Goal: Task Accomplishment & Management: Complete application form

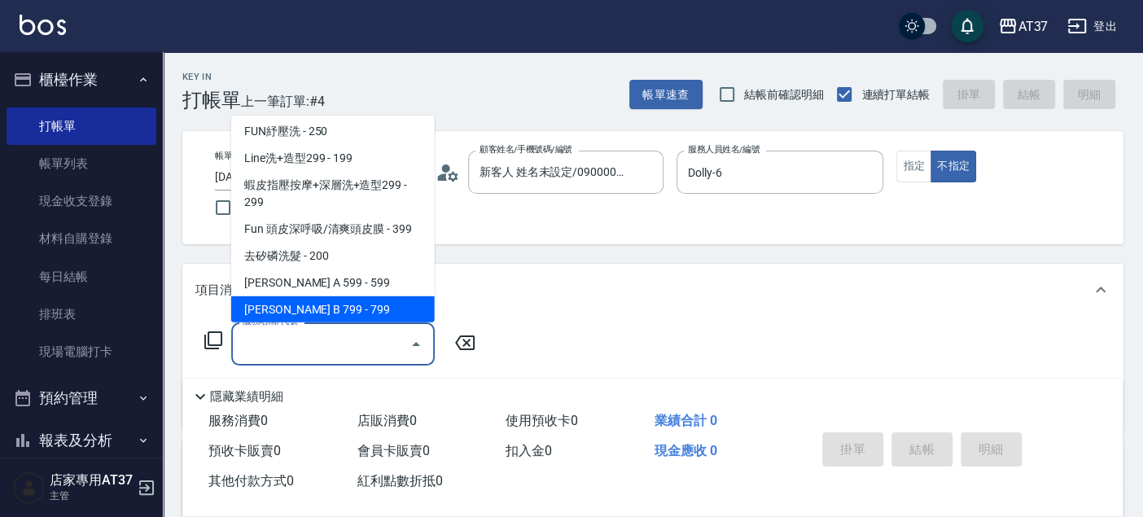
scroll to position [246, 0]
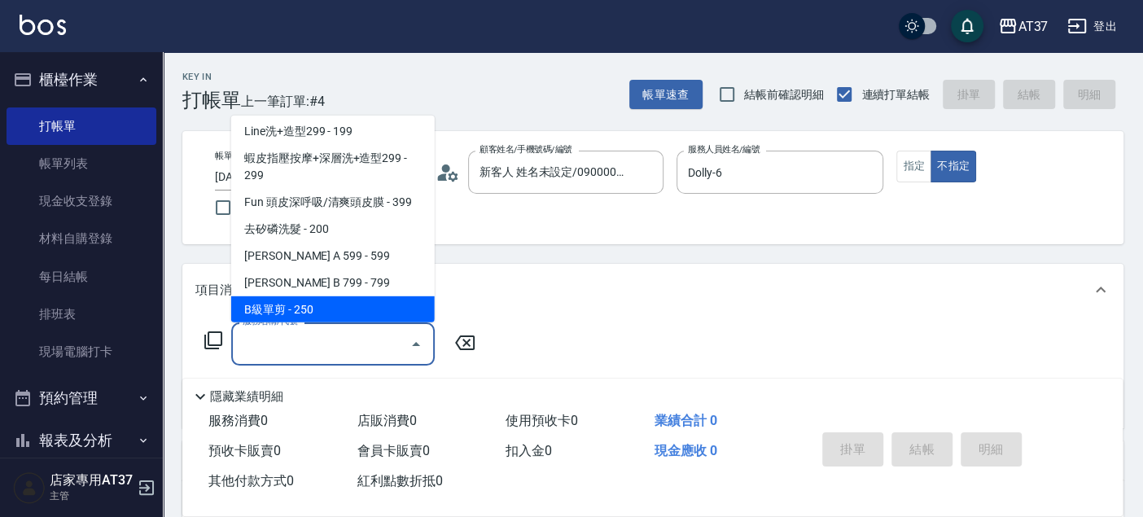
type input "B級單剪(201)"
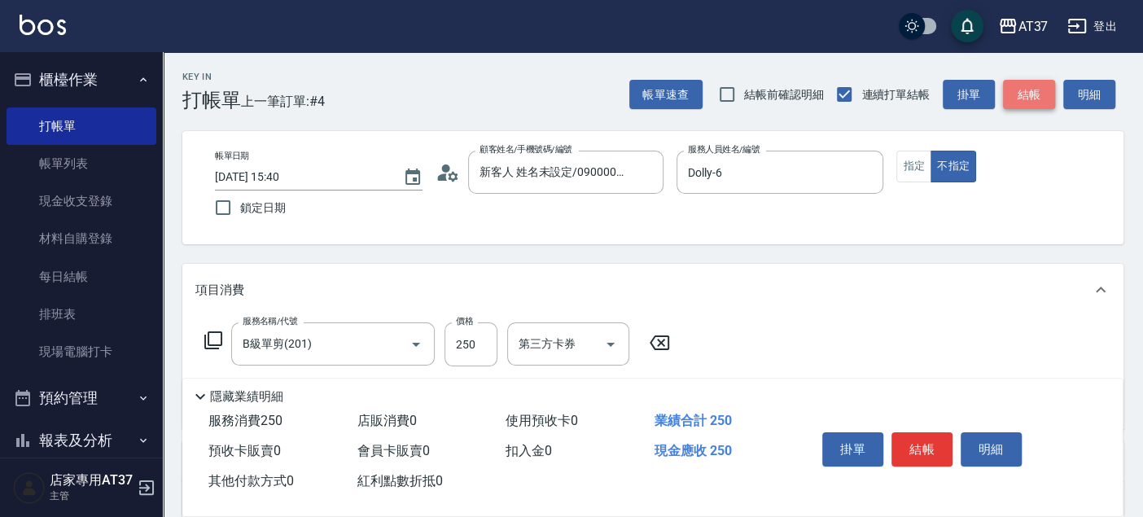
click at [1022, 95] on button "結帳" at bounding box center [1029, 95] width 52 height 30
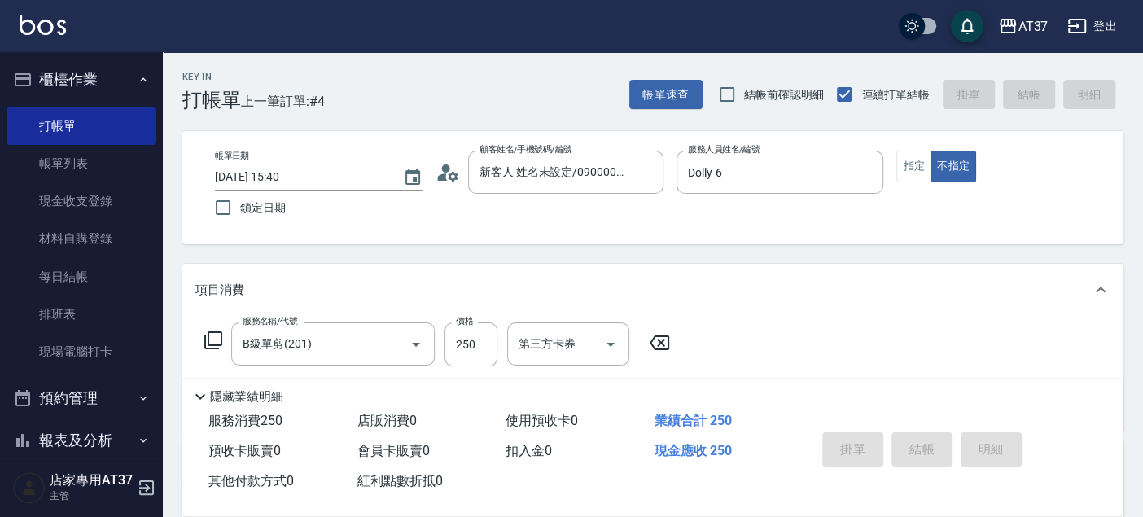
type input "2025/08/19 16:12"
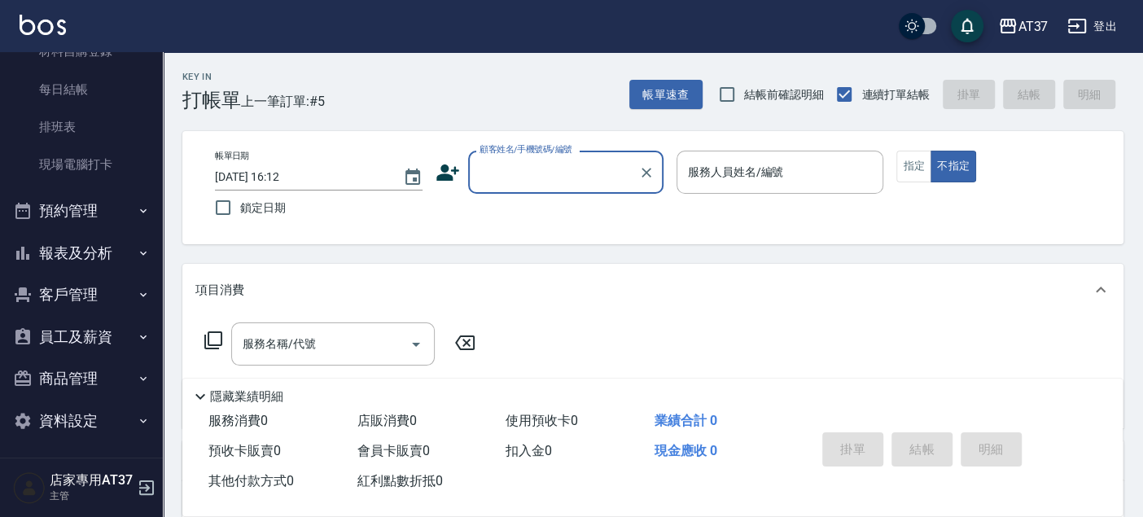
scroll to position [189, 0]
click at [63, 254] on button "報表及分析" at bounding box center [82, 251] width 150 height 42
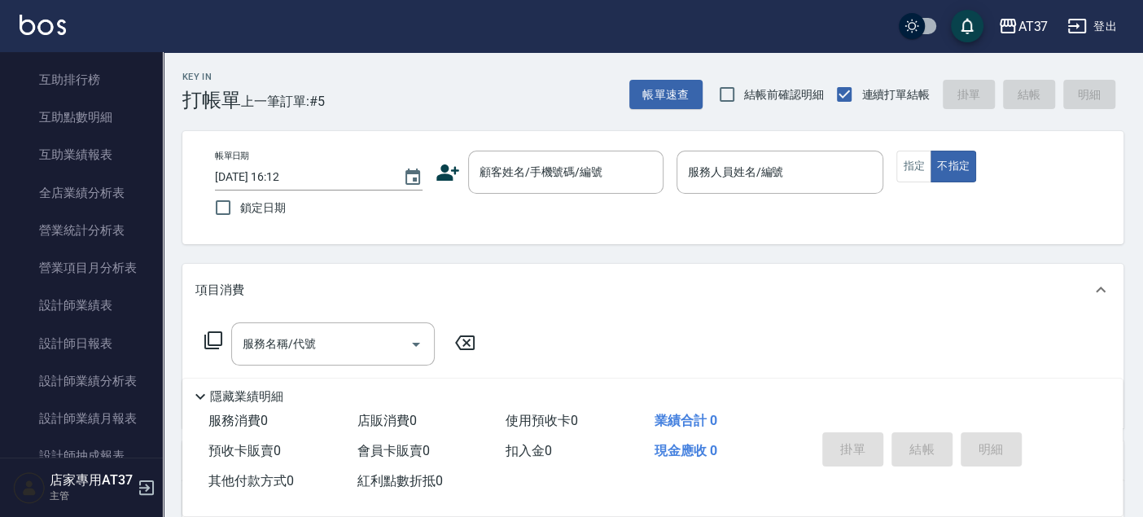
scroll to position [641, 0]
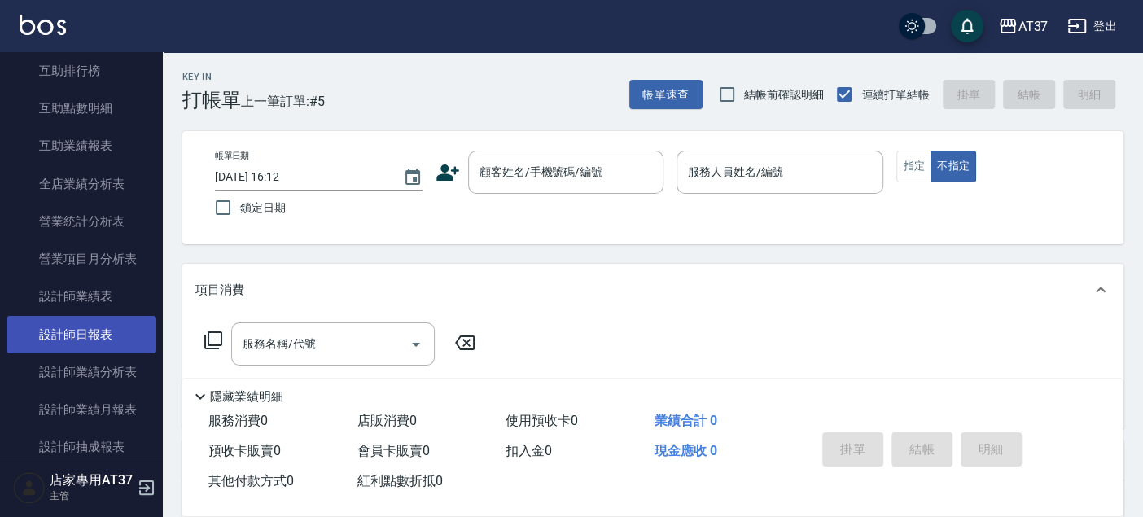
click at [98, 332] on link "設計師日報表" at bounding box center [82, 334] width 150 height 37
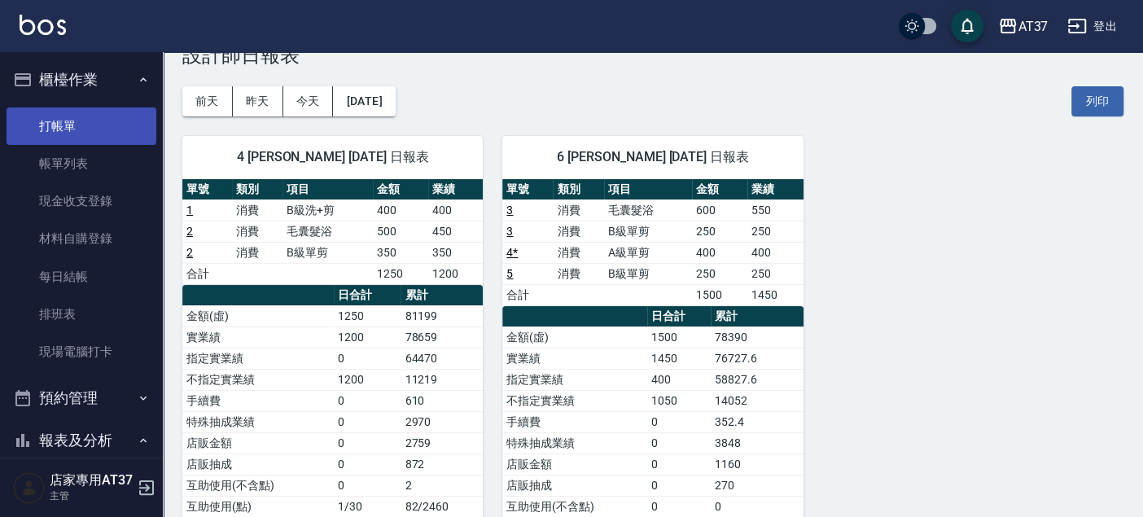
click at [81, 118] on link "打帳單" at bounding box center [82, 125] width 150 height 37
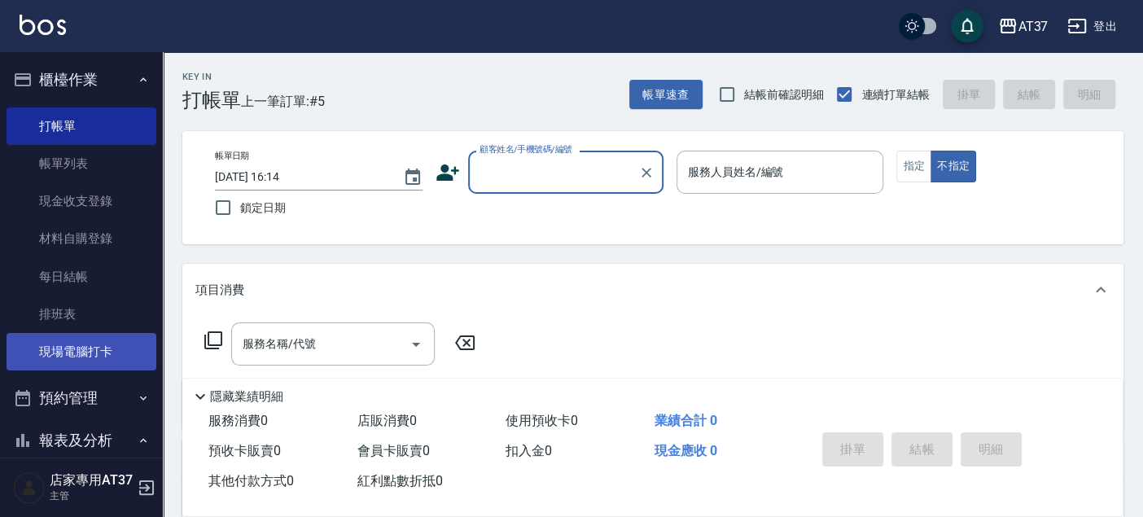
scroll to position [271, 0]
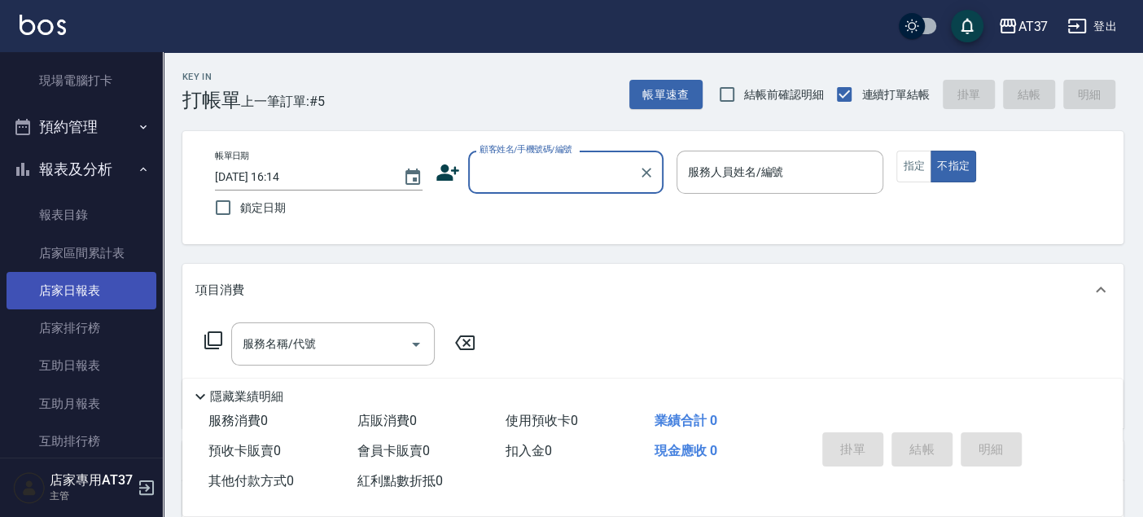
click at [109, 281] on link "店家日報表" at bounding box center [82, 290] width 150 height 37
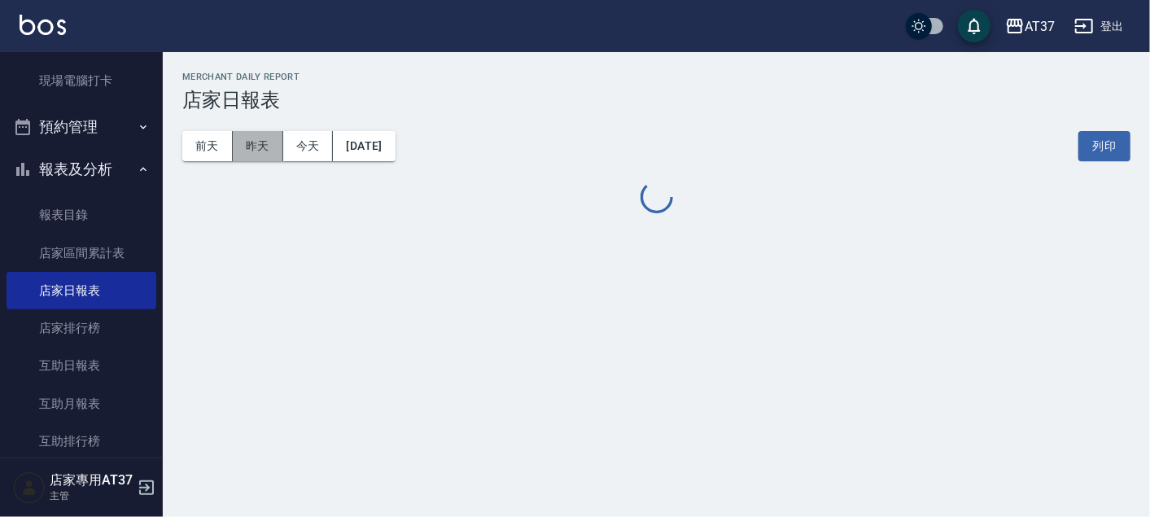
click at [252, 151] on button "昨天" at bounding box center [258, 146] width 50 height 30
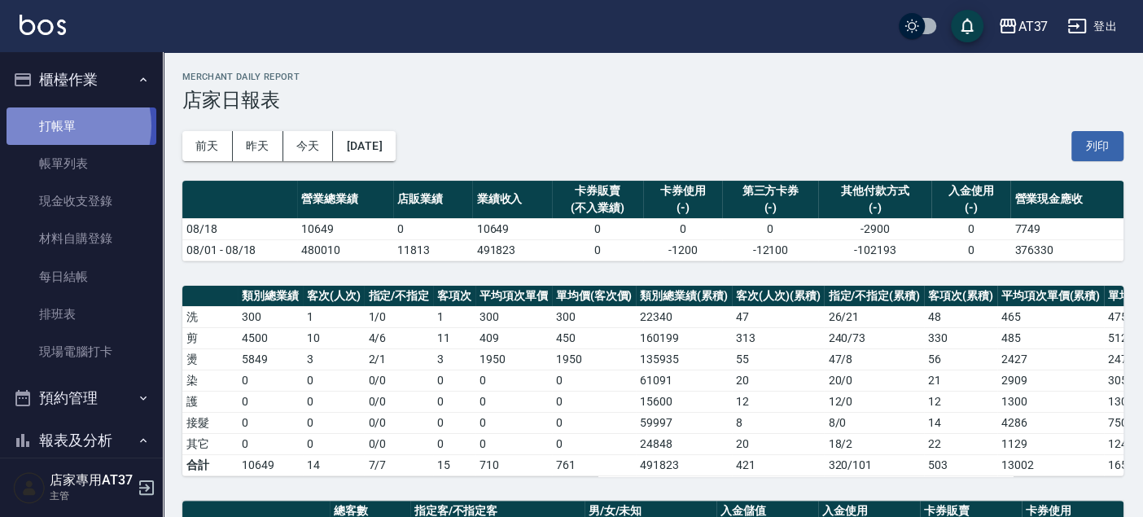
click at [59, 125] on link "打帳單" at bounding box center [82, 125] width 150 height 37
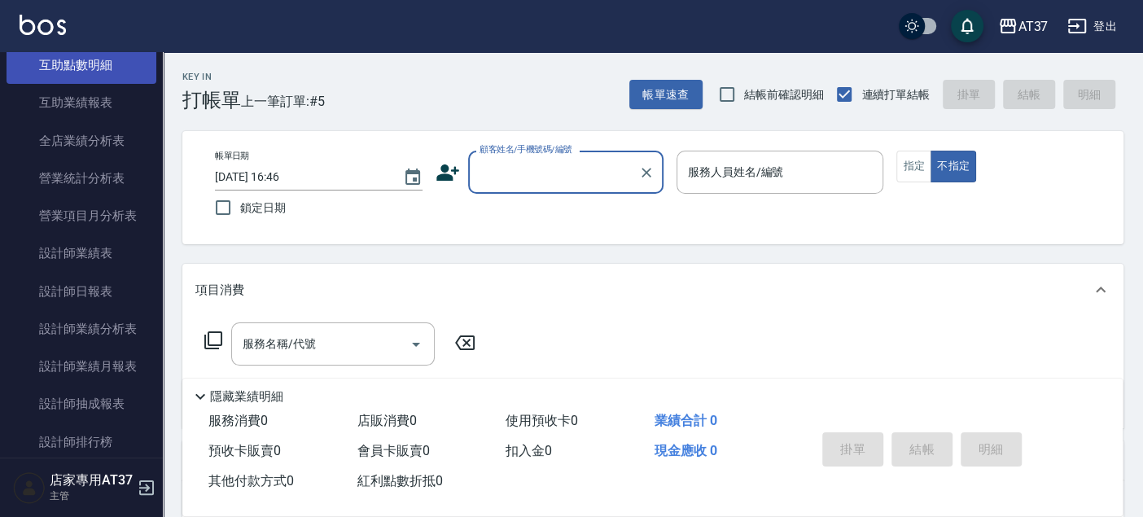
scroll to position [723, 0]
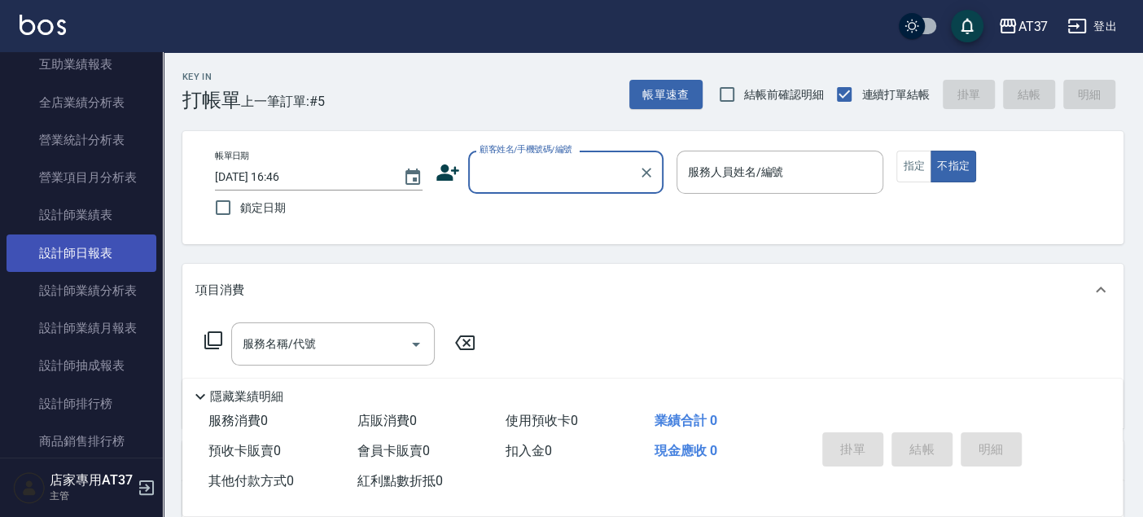
click at [100, 253] on link "設計師日報表" at bounding box center [82, 252] width 150 height 37
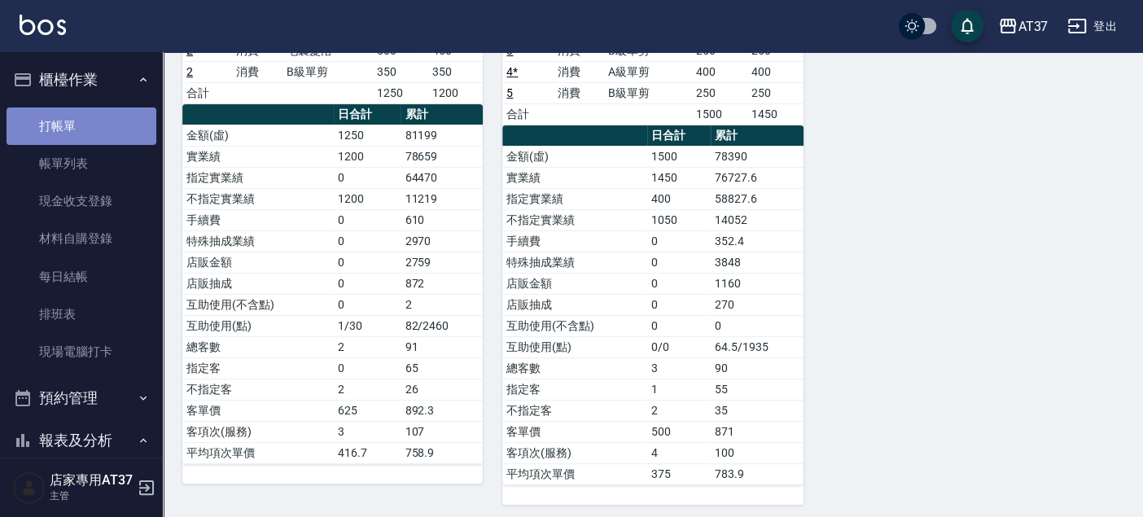
click at [86, 120] on link "打帳單" at bounding box center [82, 125] width 150 height 37
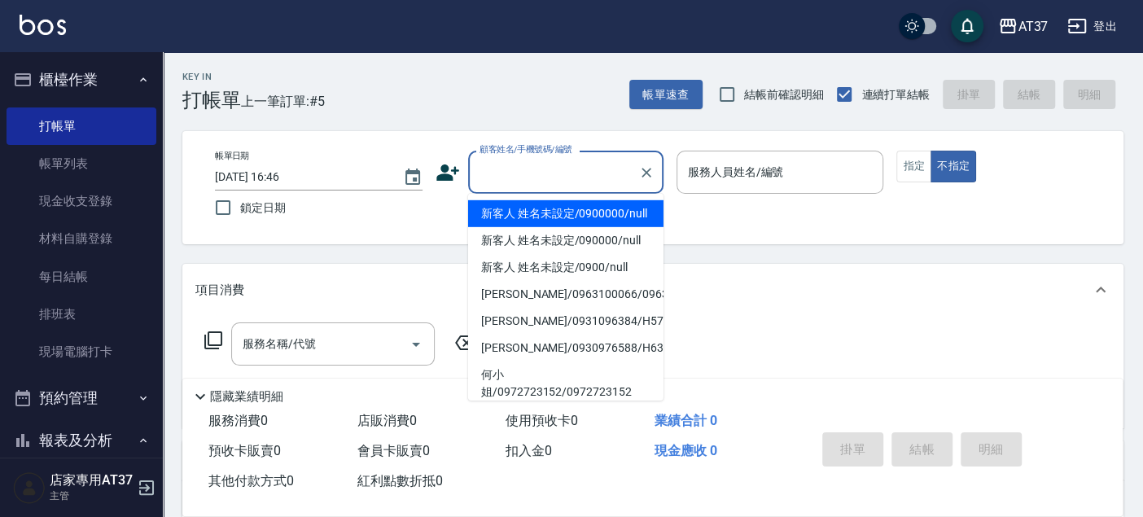
click at [527, 168] on input "顧客姓名/手機號碼/編號" at bounding box center [553, 172] width 156 height 28
click at [521, 216] on li "新客人 姓名未設定/0900000/null" at bounding box center [565, 213] width 195 height 27
type input "新客人 姓名未設定/0900000/null"
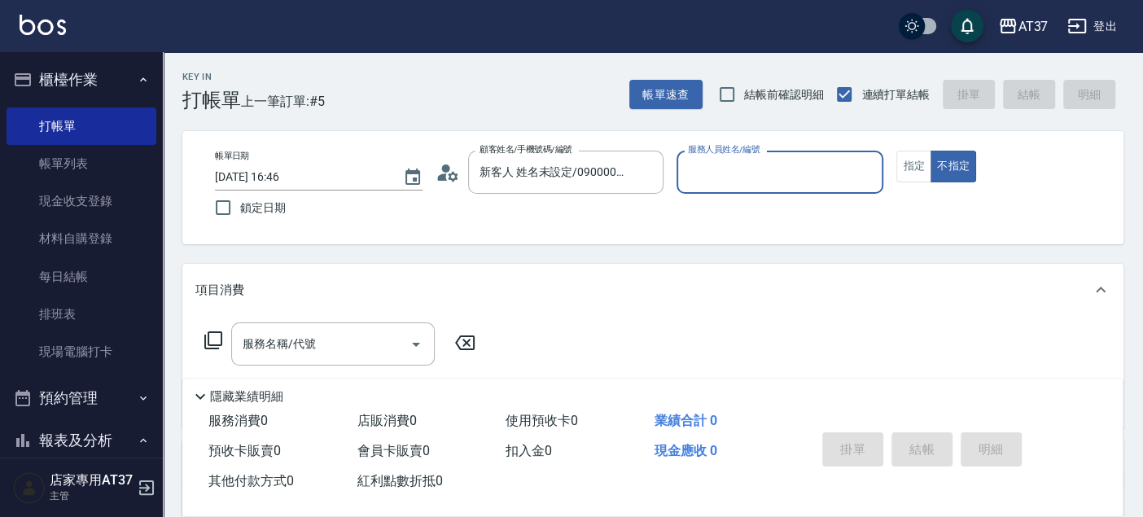
click at [751, 169] on input "服務人員姓名/編號" at bounding box center [780, 172] width 193 height 28
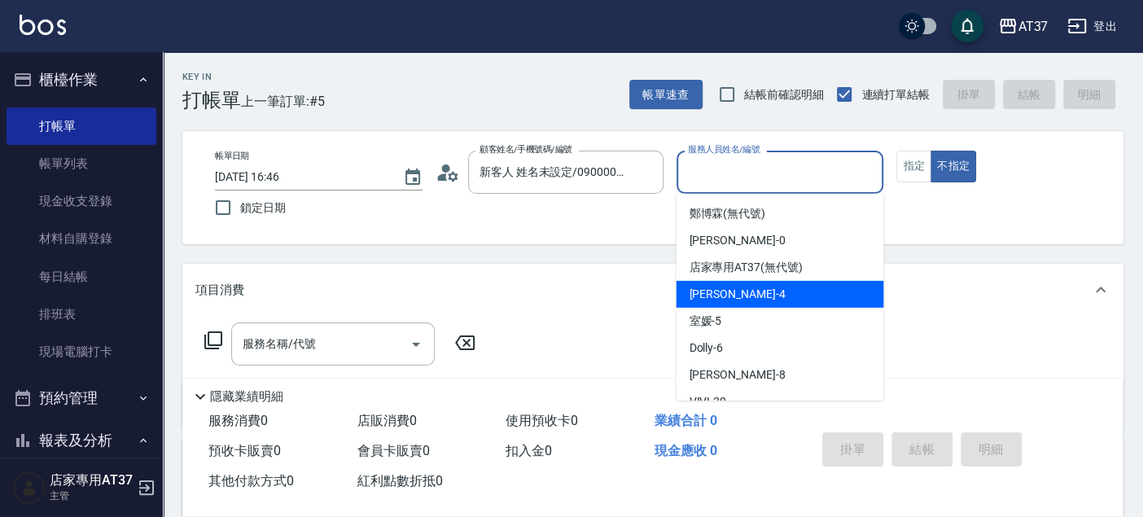
click at [751, 292] on div "Hannah -4" at bounding box center [780, 294] width 208 height 27
type input "Hannah-4"
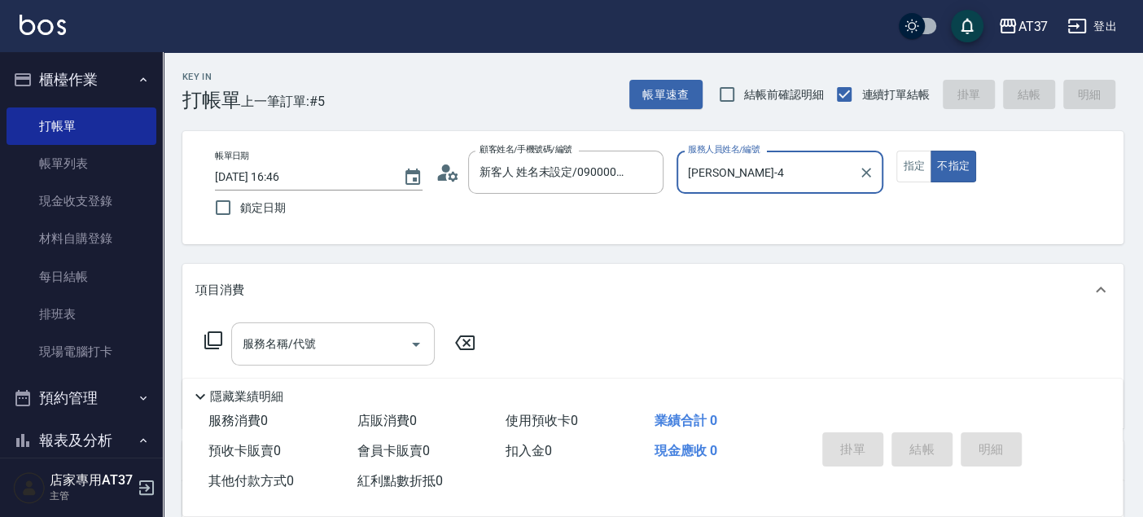
click at [327, 343] on input "服務名稱/代號" at bounding box center [321, 344] width 164 height 28
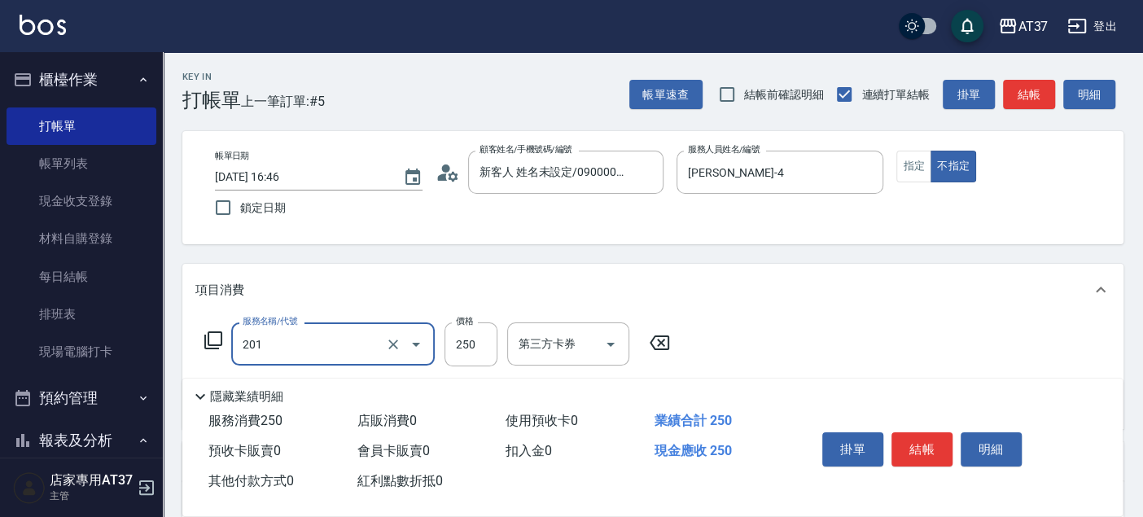
type input "B級單剪(201)"
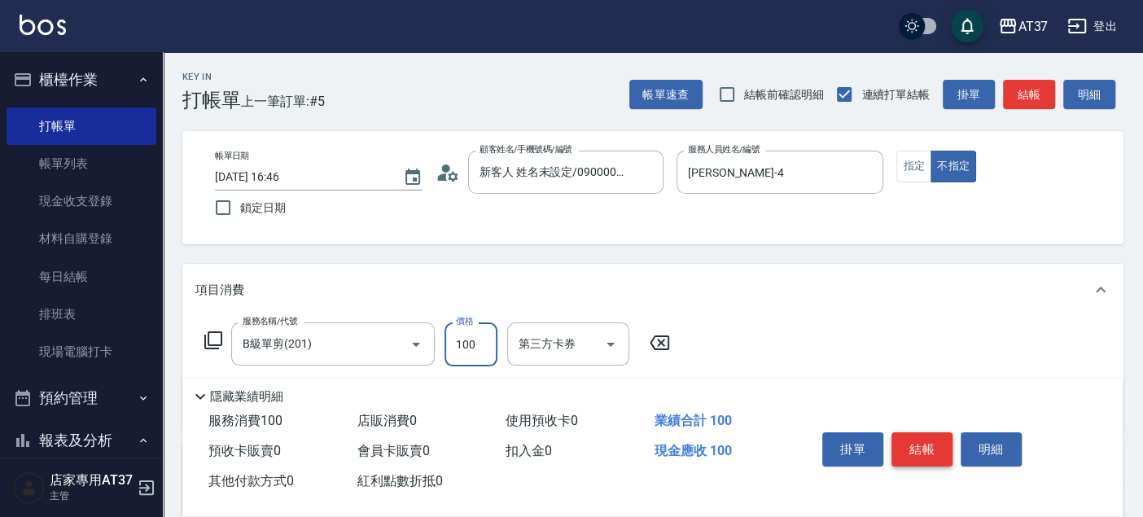
type input "100"
click at [924, 437] on button "結帳" at bounding box center [921, 449] width 61 height 34
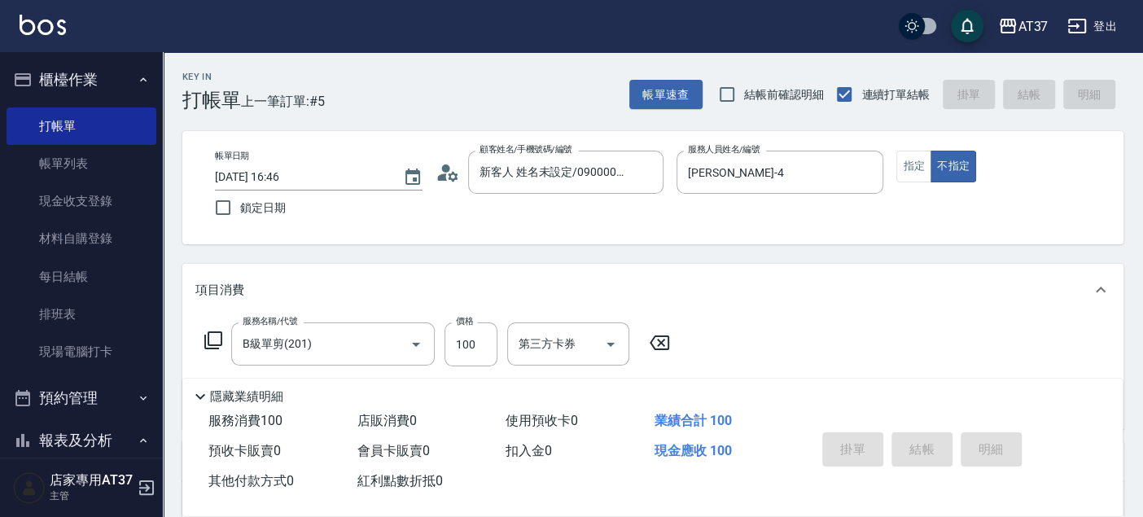
type input "2025/08/19 17:12"
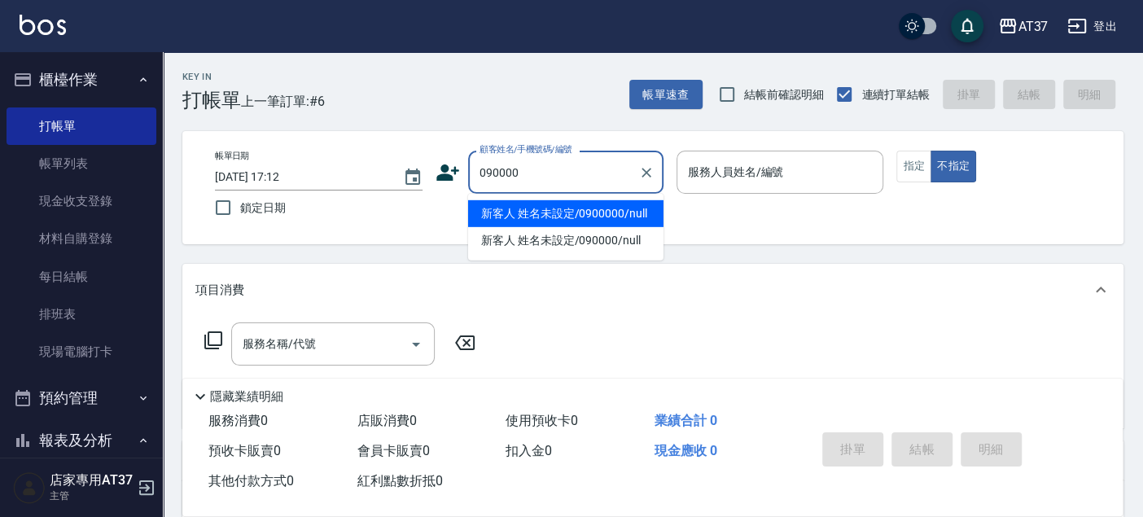
type input "新客人 姓名未設定/0900000/null"
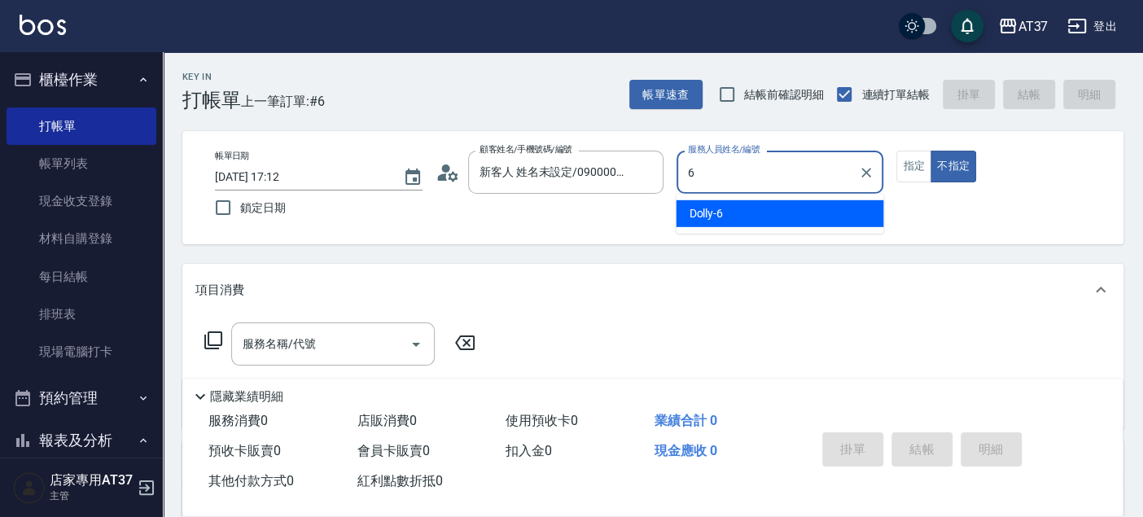
type input "6"
type button "false"
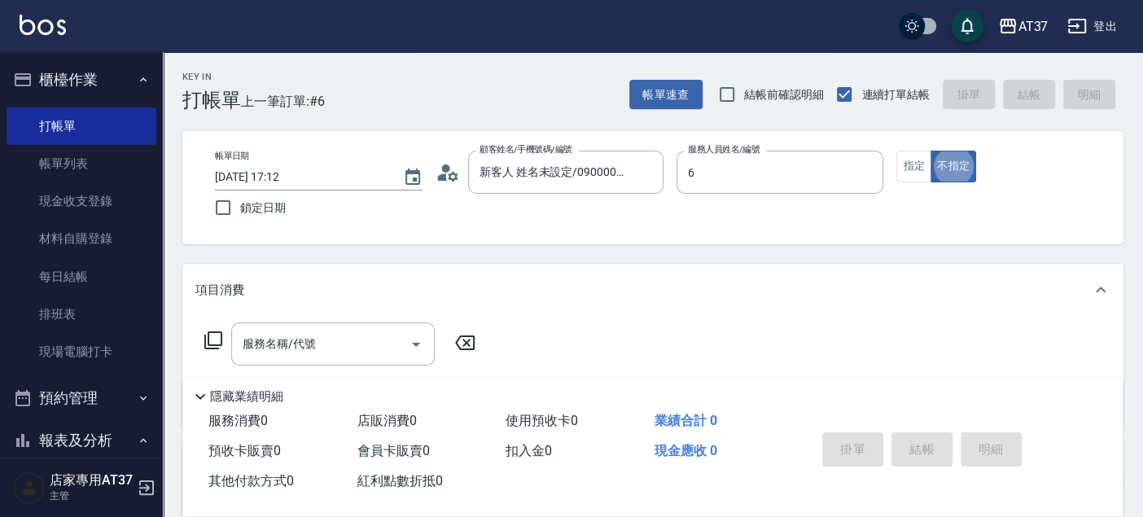
type input "Dolly-6"
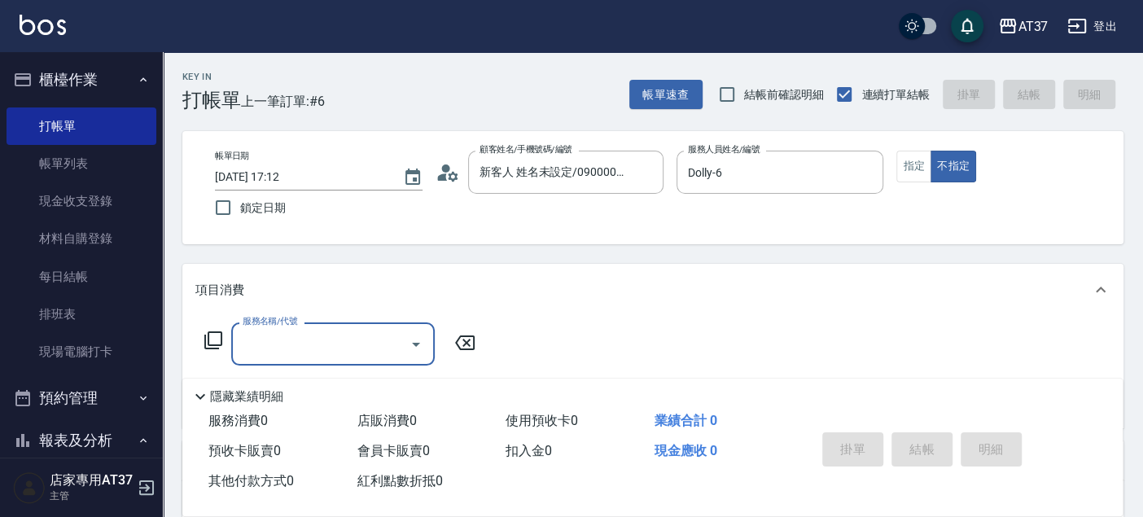
type input "新客人 姓名未設定/090000/null"
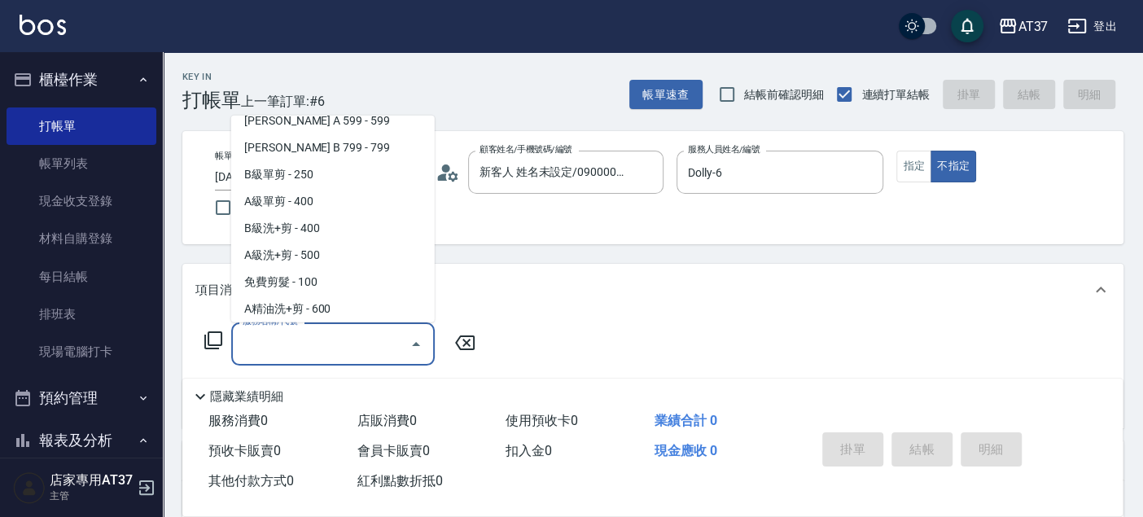
scroll to position [407, 0]
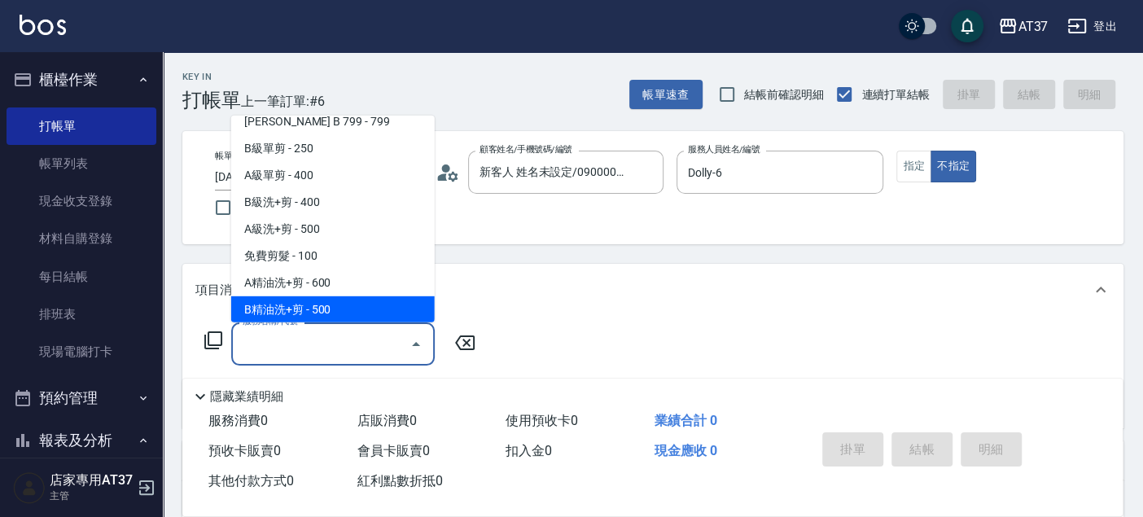
type input "B精油洗+剪(207)"
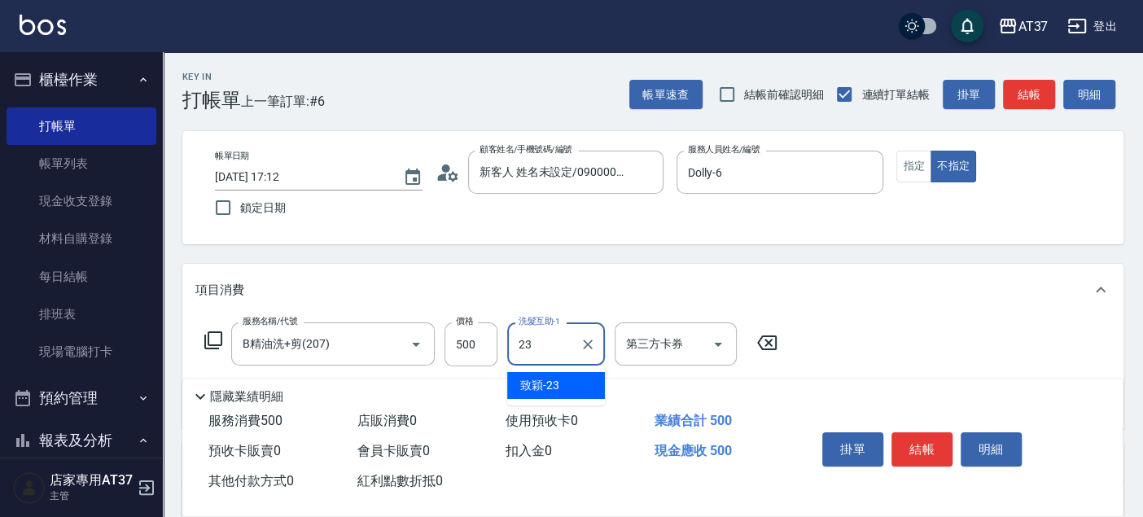
type input "致穎-23"
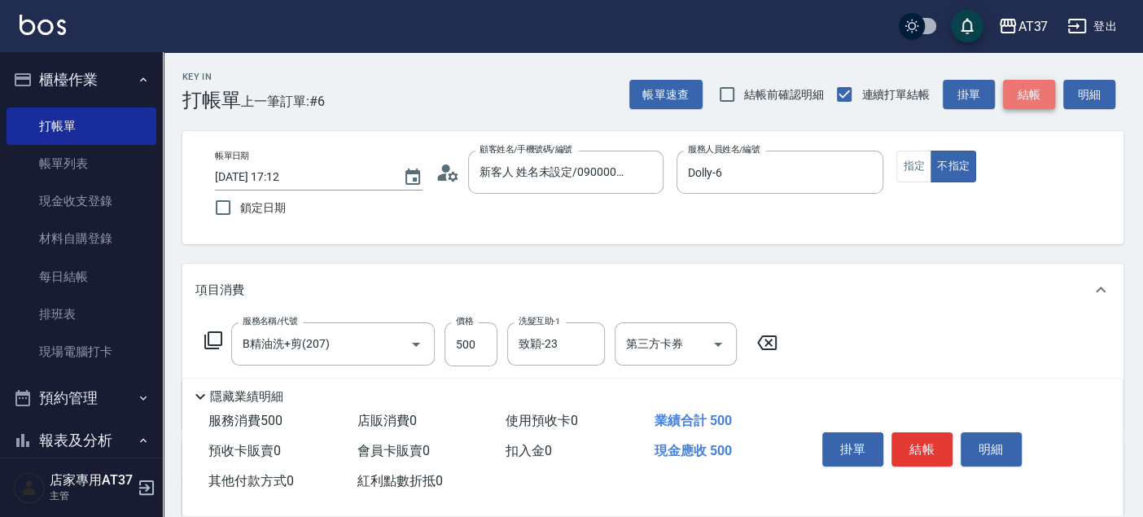
click at [1027, 88] on button "結帳" at bounding box center [1029, 95] width 52 height 30
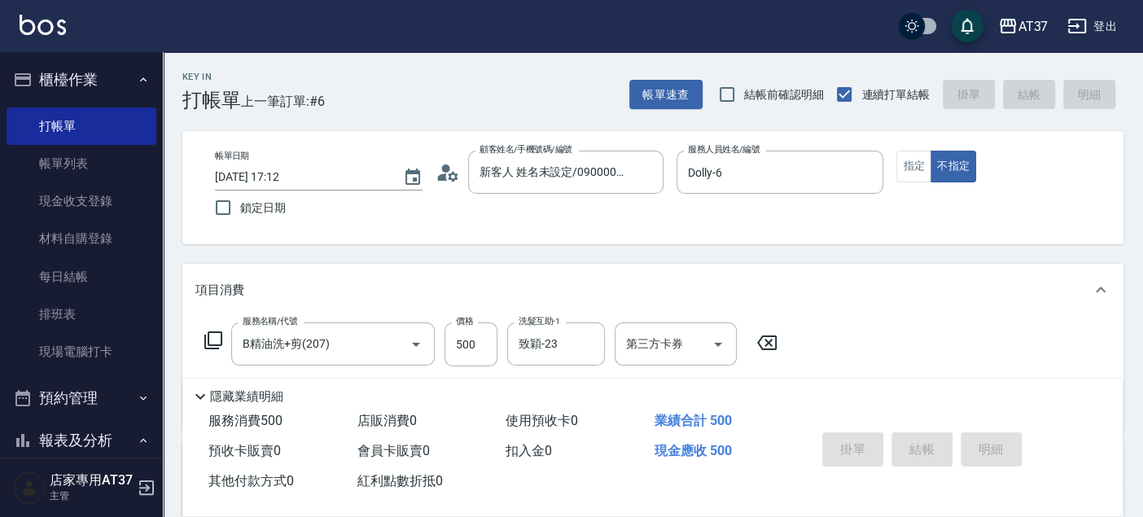
type input "2025/08/19 17:33"
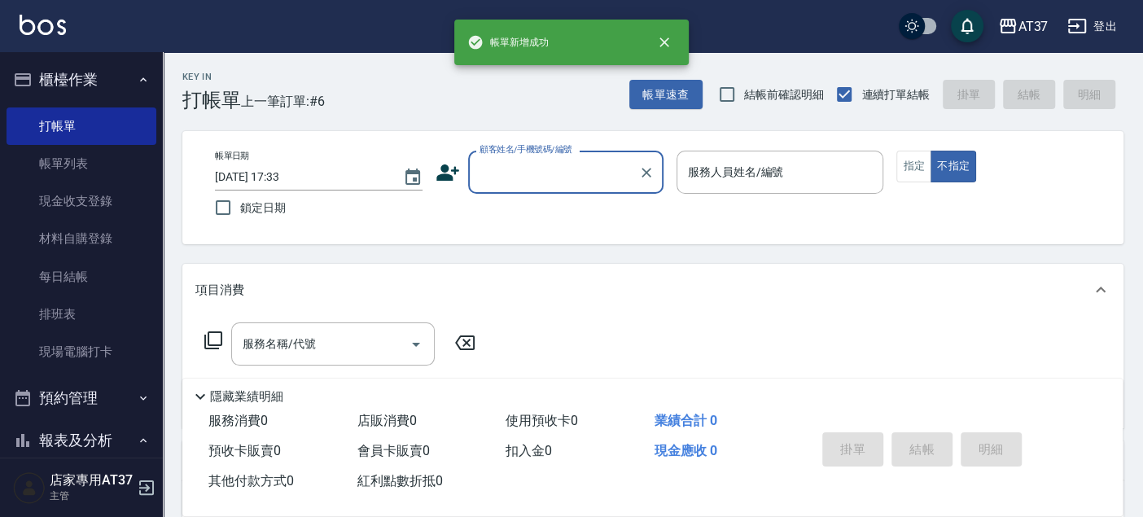
scroll to position [0, 0]
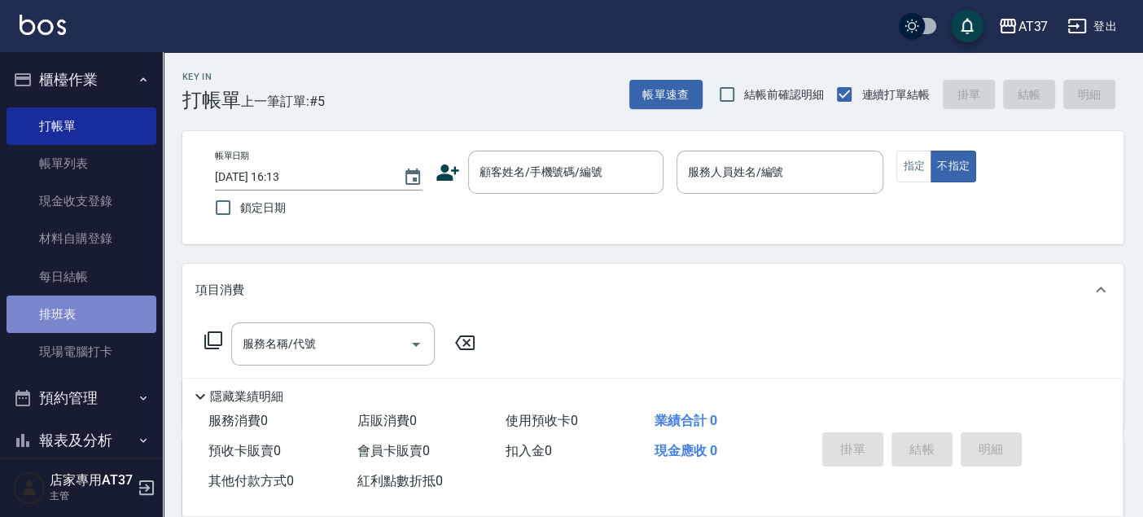
click at [94, 320] on link "排班表" at bounding box center [82, 313] width 150 height 37
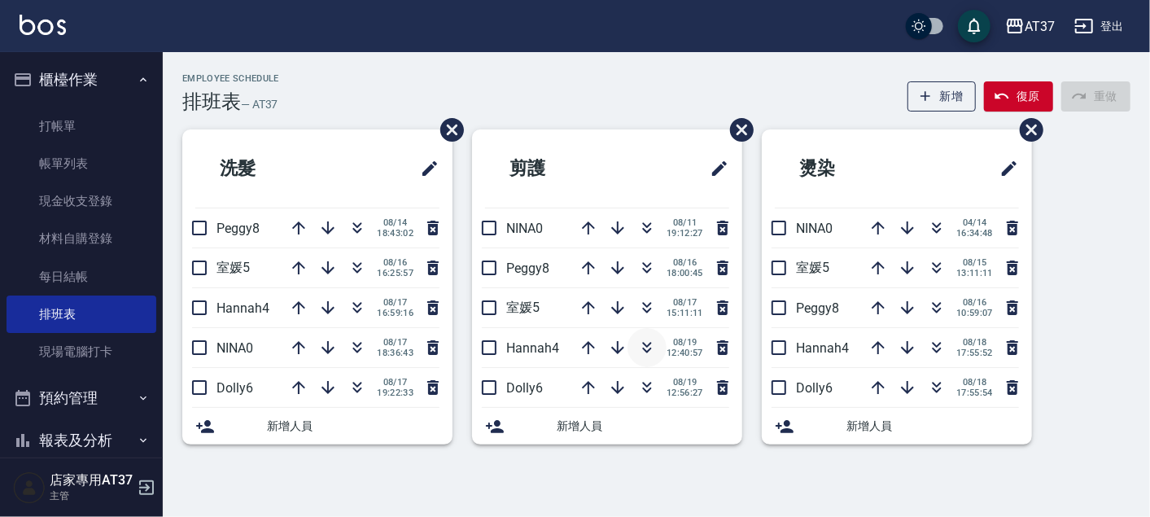
click at [646, 343] on icon "button" at bounding box center [647, 348] width 20 height 20
click at [643, 342] on icon "button" at bounding box center [647, 345] width 9 height 6
